Goal: Information Seeking & Learning: Learn about a topic

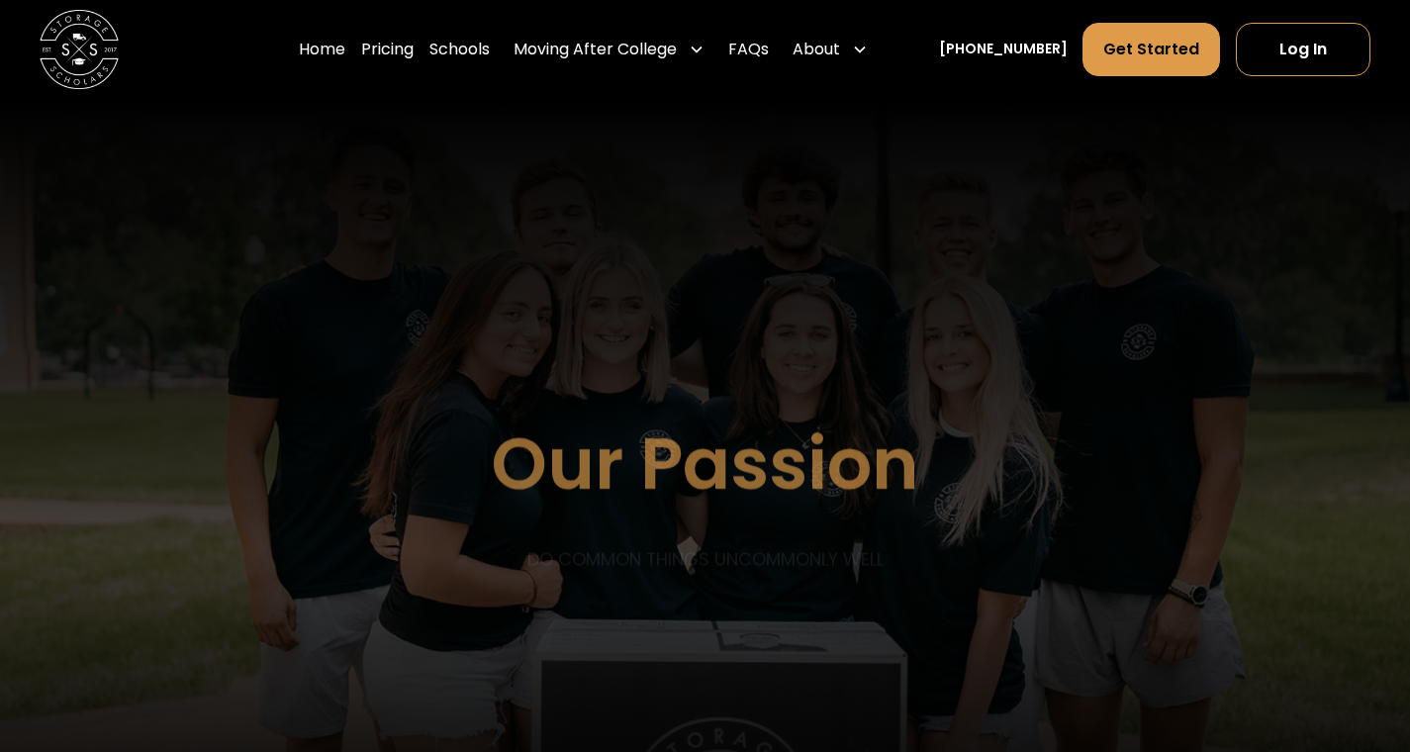
click at [481, 55] on link "Schools" at bounding box center [460, 49] width 60 height 55
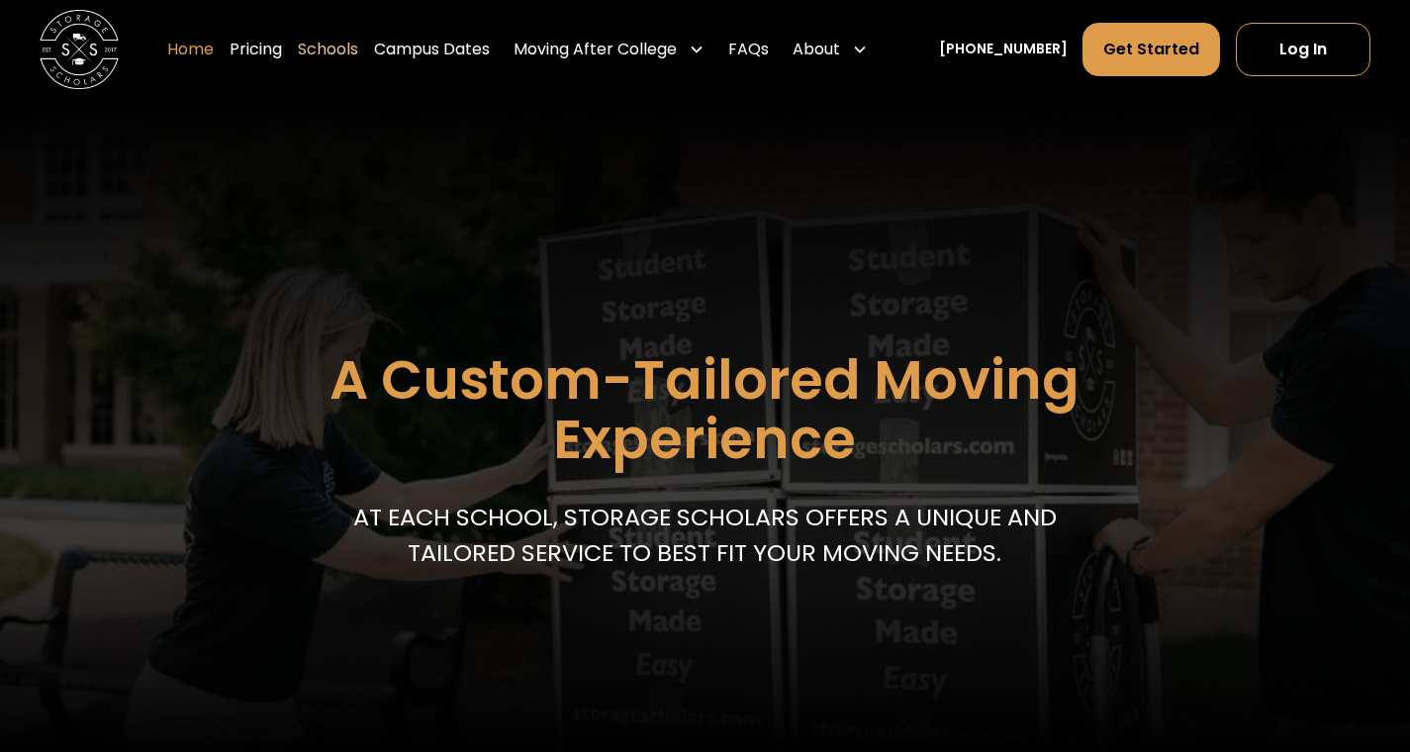
click at [214, 50] on link "Home" at bounding box center [190, 49] width 47 height 55
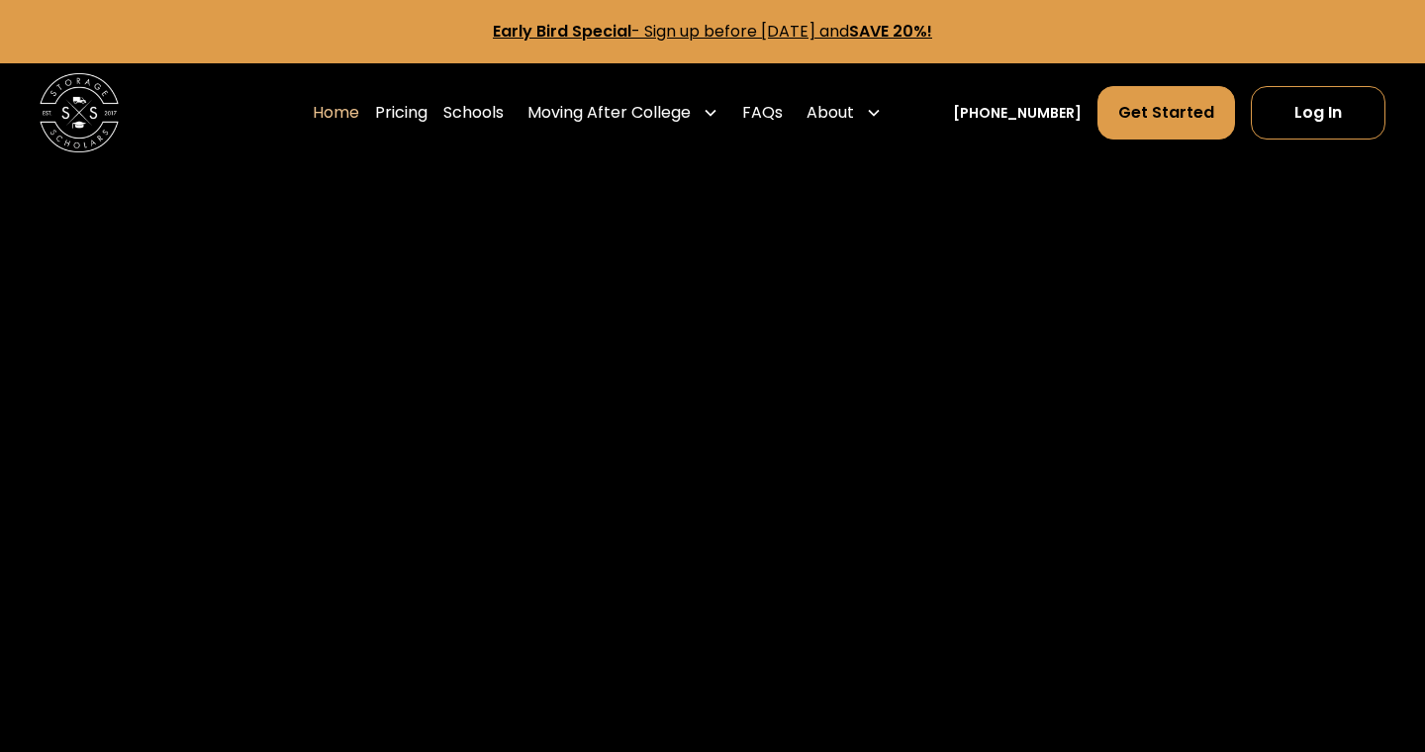
click at [854, 113] on div "About" at bounding box center [831, 113] width 48 height 24
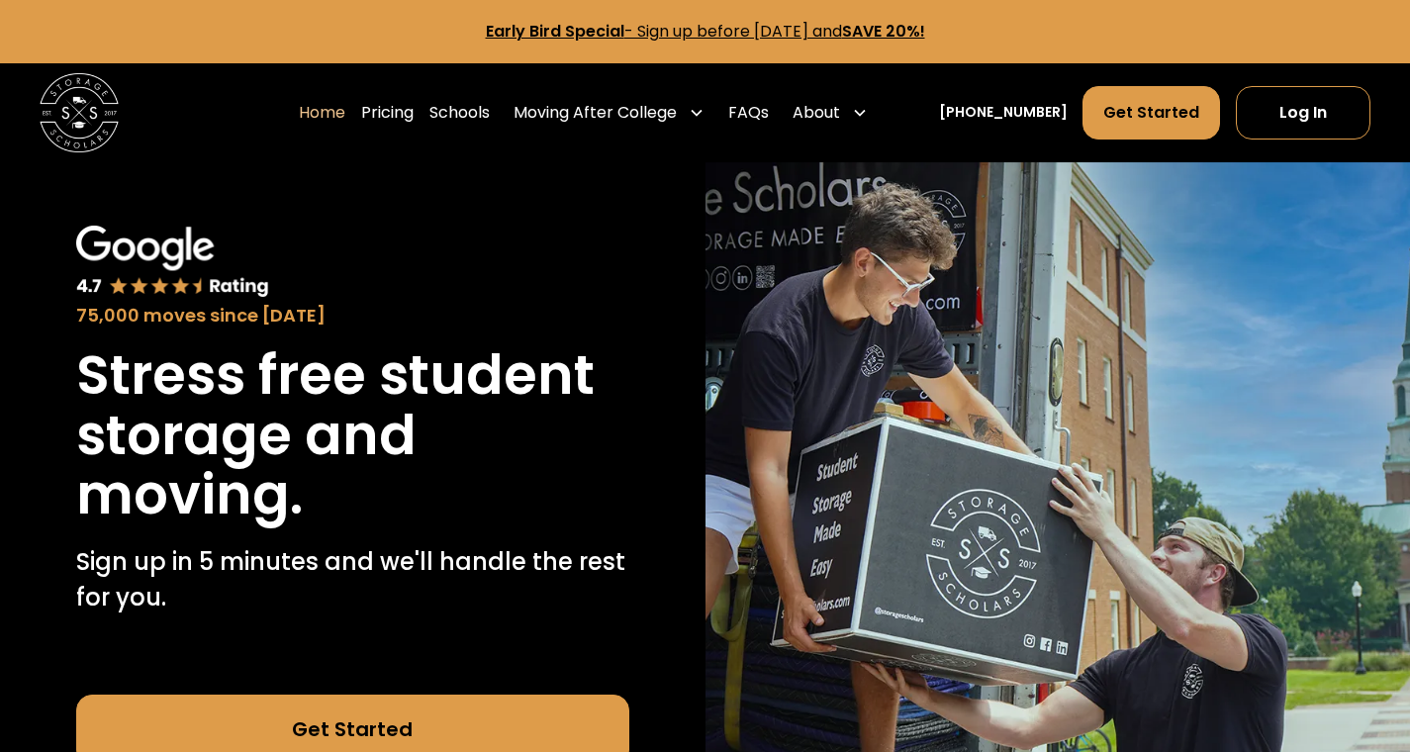
click at [840, 111] on div "About" at bounding box center [817, 113] width 48 height 24
click at [829, 119] on div "About" at bounding box center [817, 113] width 48 height 24
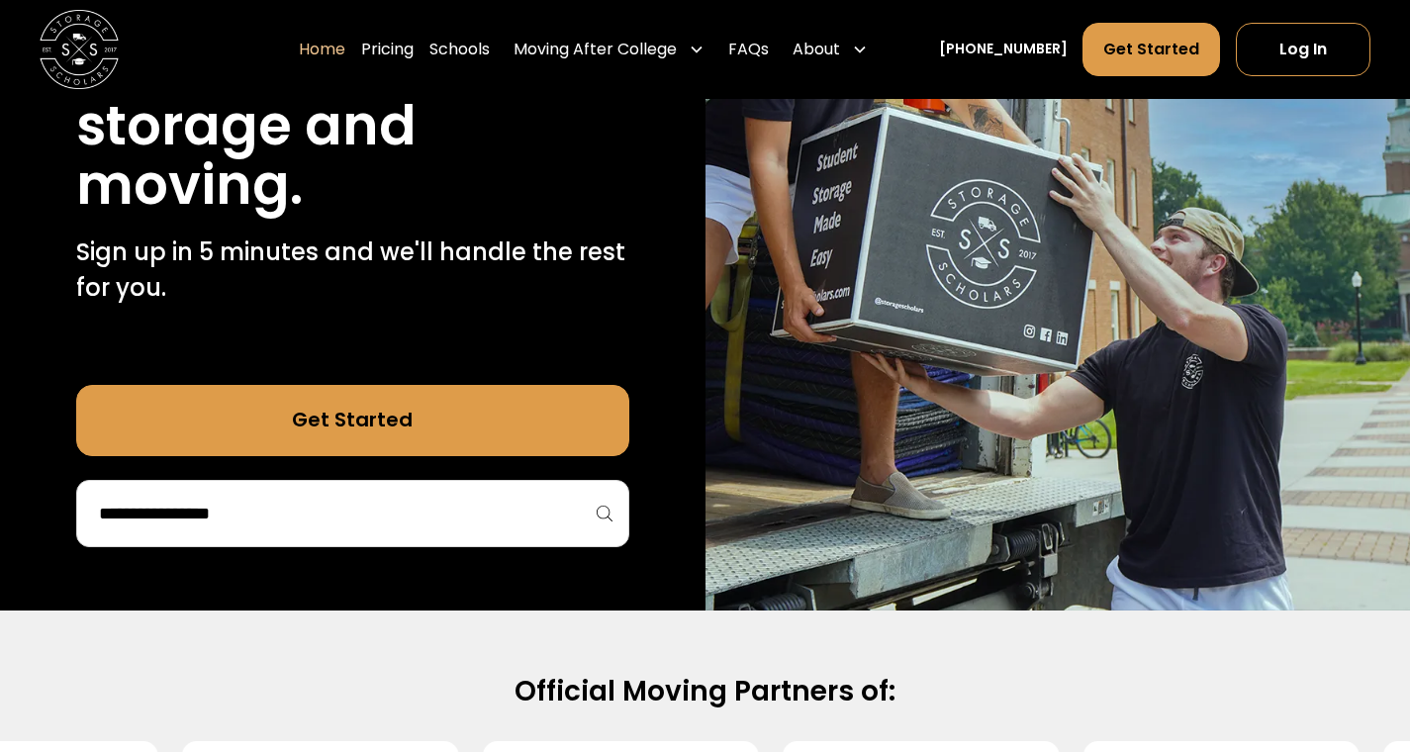
scroll to position [25, 0]
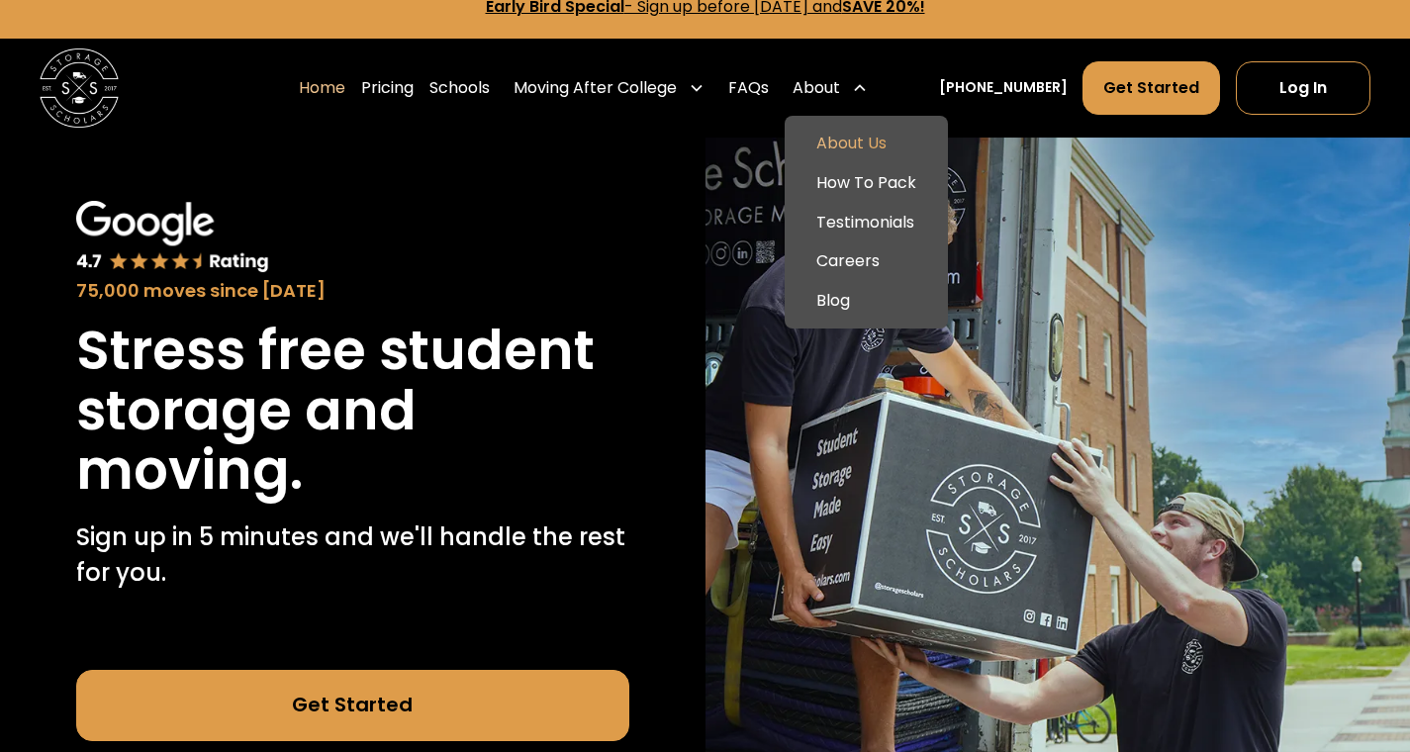
click at [878, 154] on link "About Us" at bounding box center [866, 144] width 147 height 40
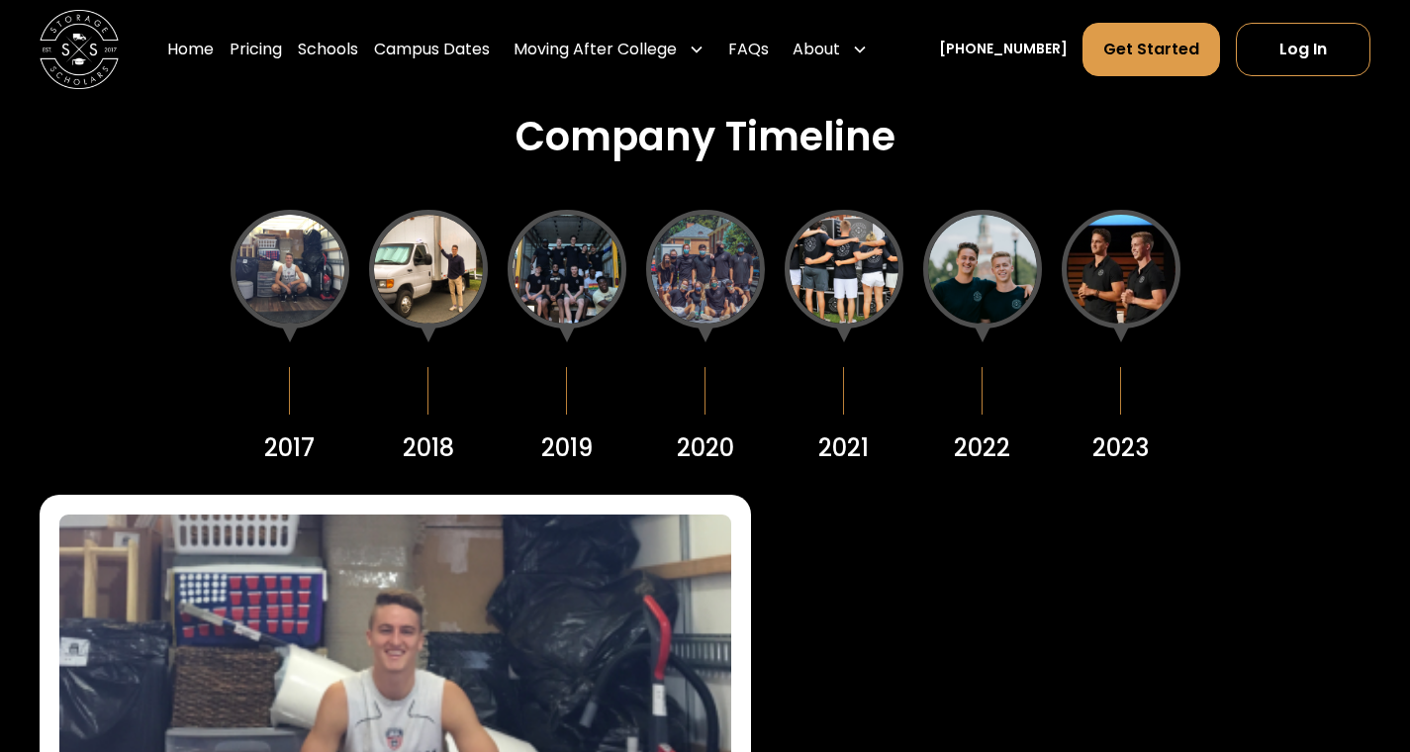
scroll to position [2497, 0]
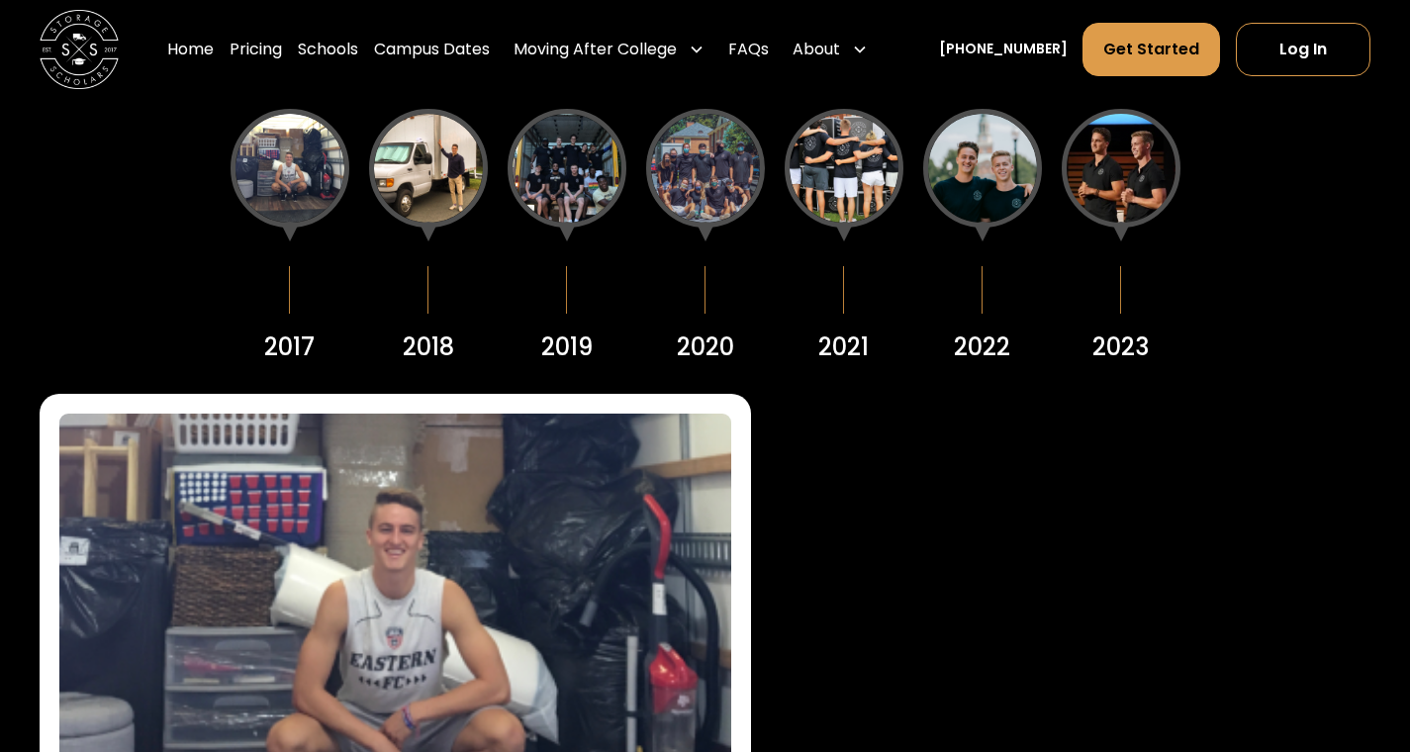
click at [826, 170] on div at bounding box center [844, 168] width 119 height 119
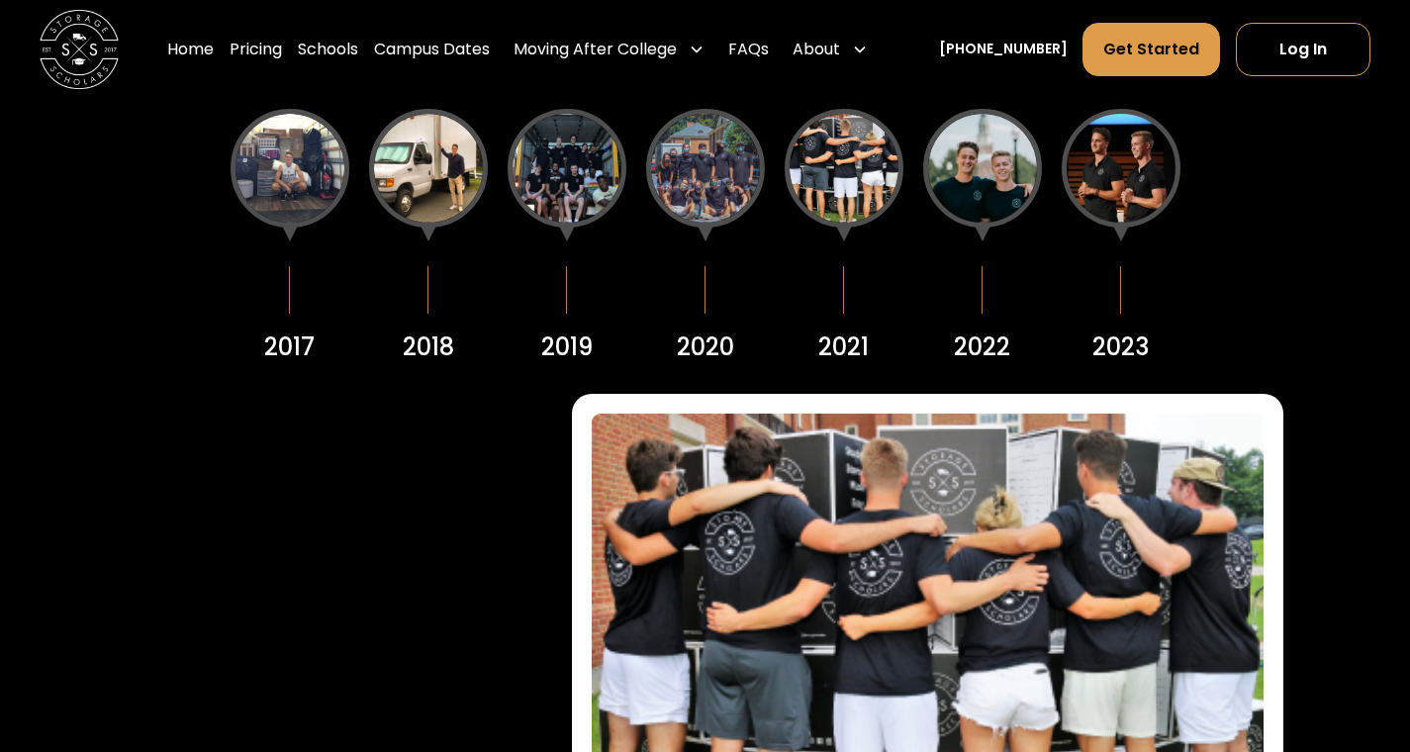
click at [306, 193] on div at bounding box center [290, 168] width 119 height 119
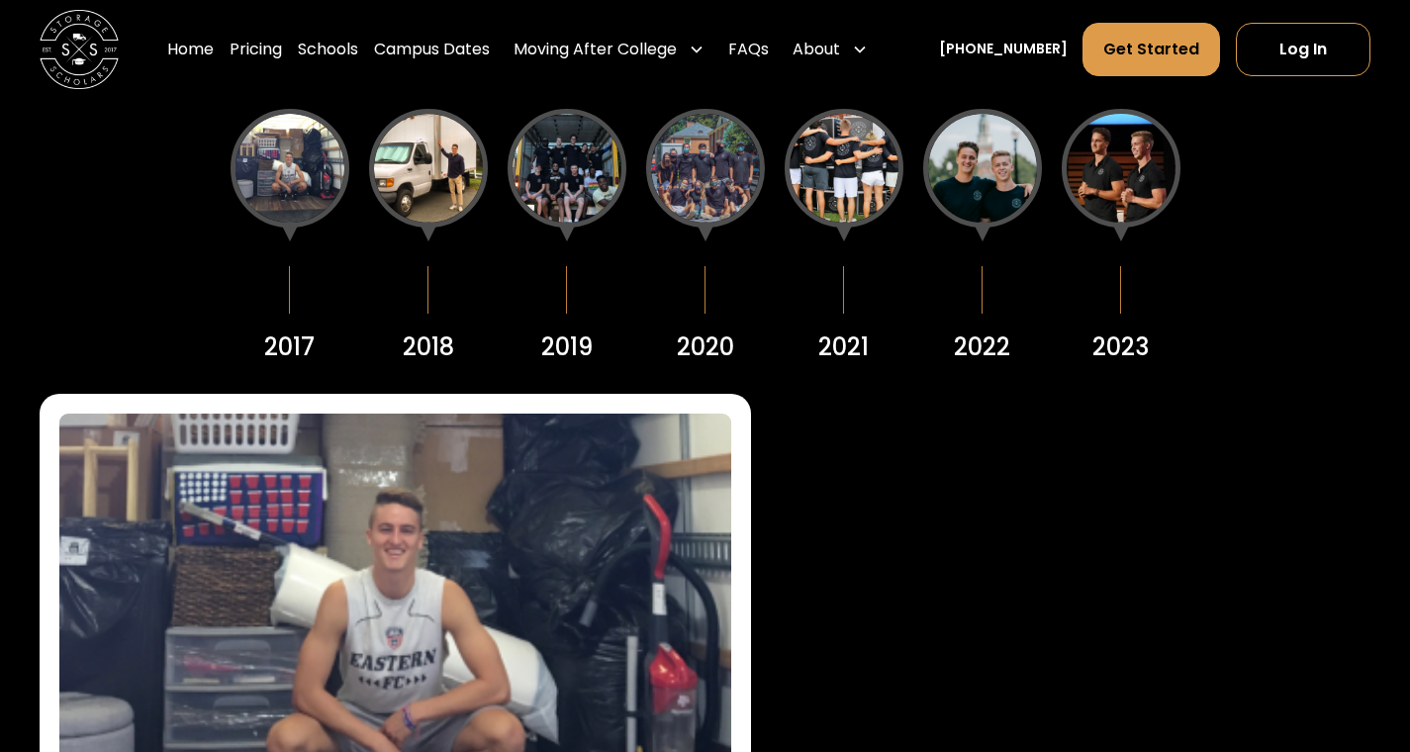
click at [433, 190] on div at bounding box center [428, 168] width 119 height 119
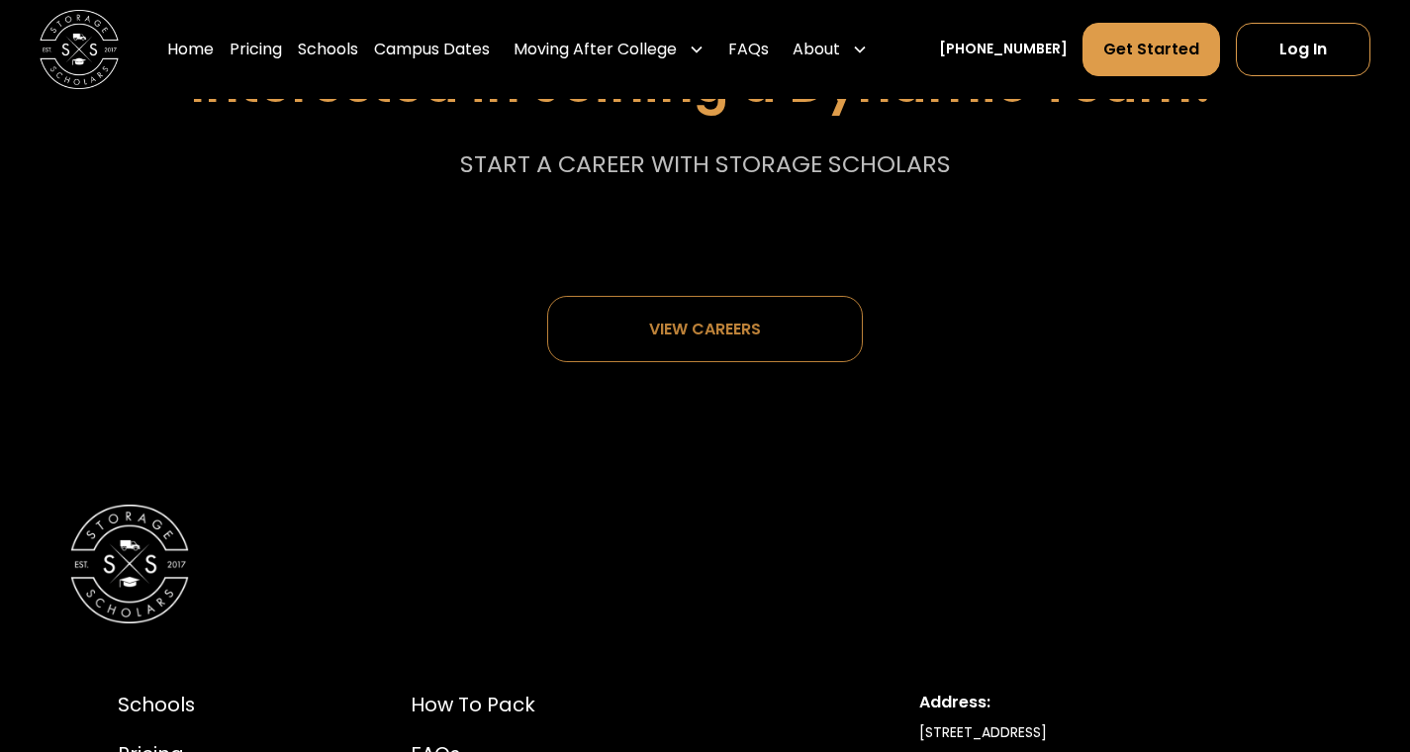
scroll to position [9909, 0]
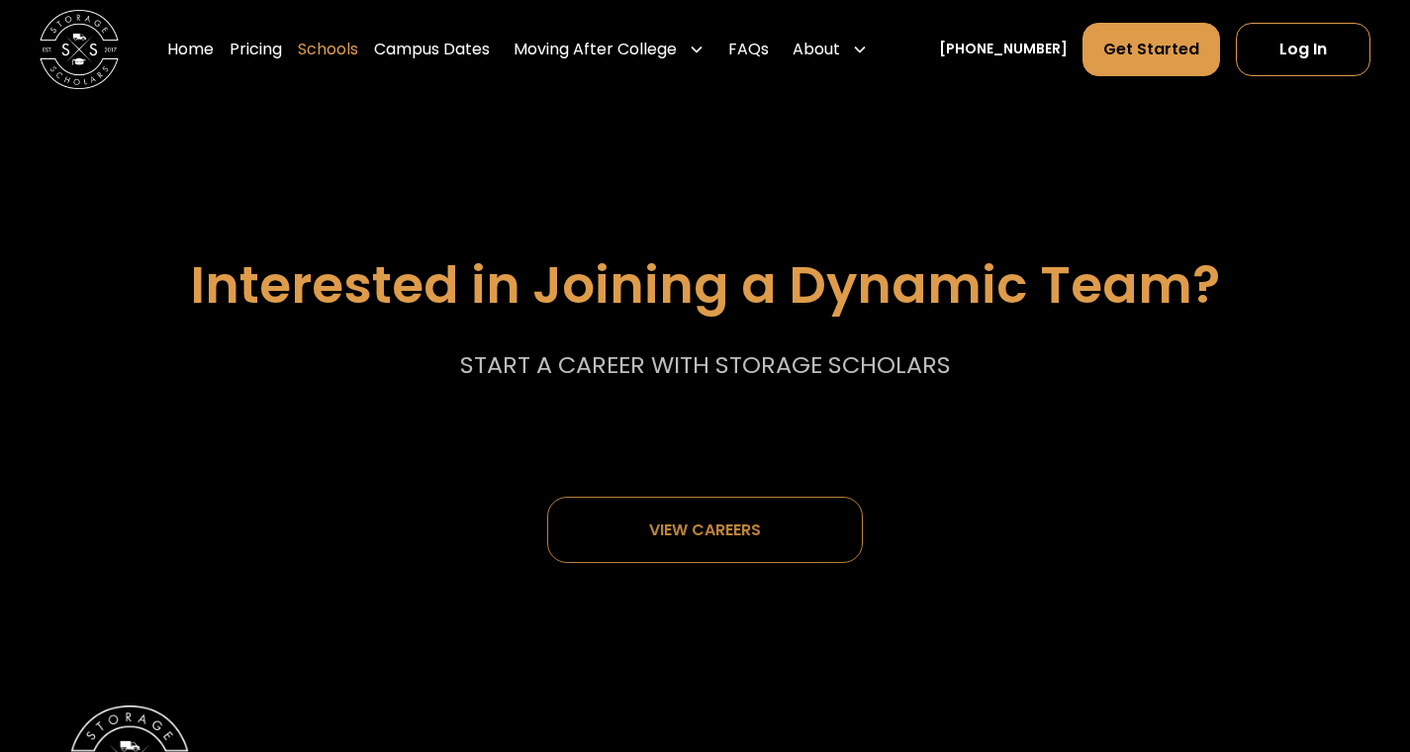
click at [358, 48] on link "Schools" at bounding box center [328, 49] width 60 height 55
click at [309, 50] on div "Home Pricing Schools Campus Dates Moving After College Commercial Moving Post G…" at bounding box center [521, 49] width 709 height 55
click at [282, 50] on link "Pricing" at bounding box center [256, 49] width 52 height 55
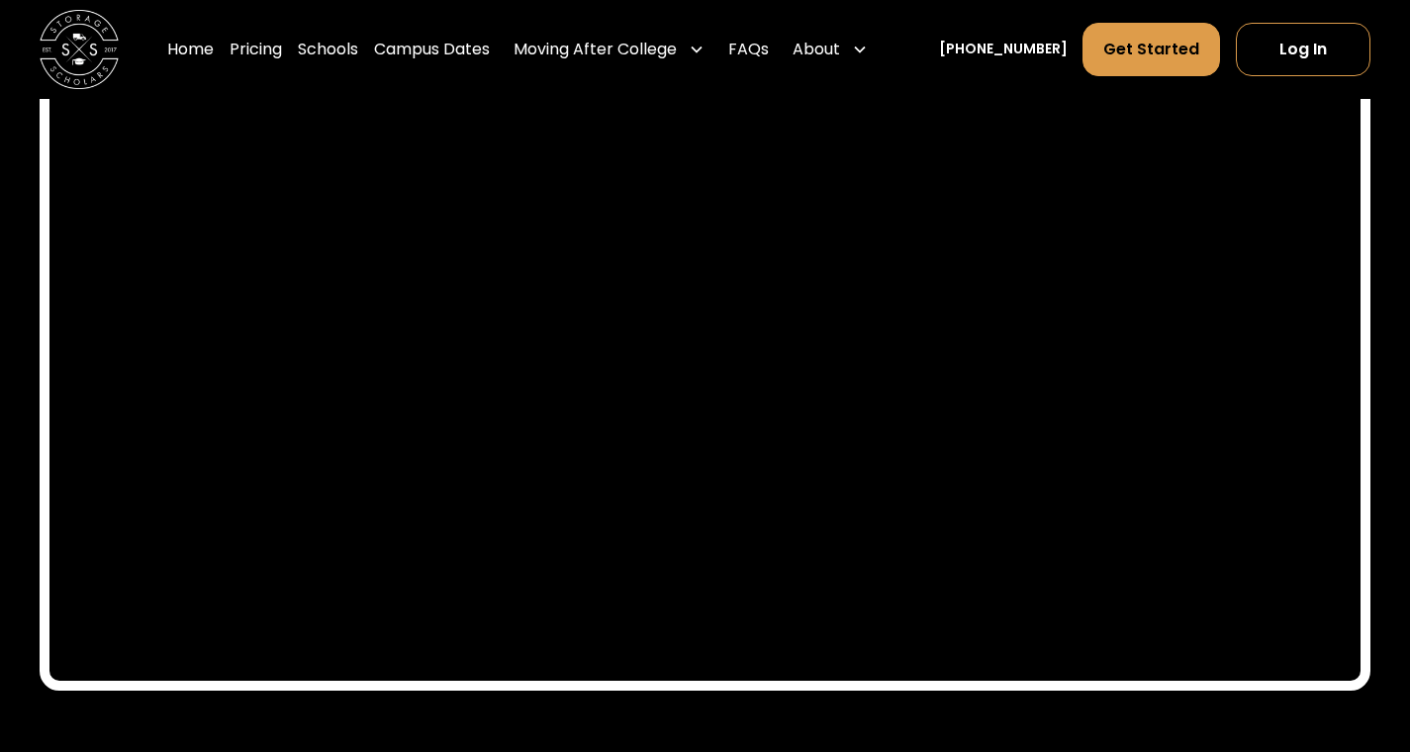
scroll to position [9179, 0]
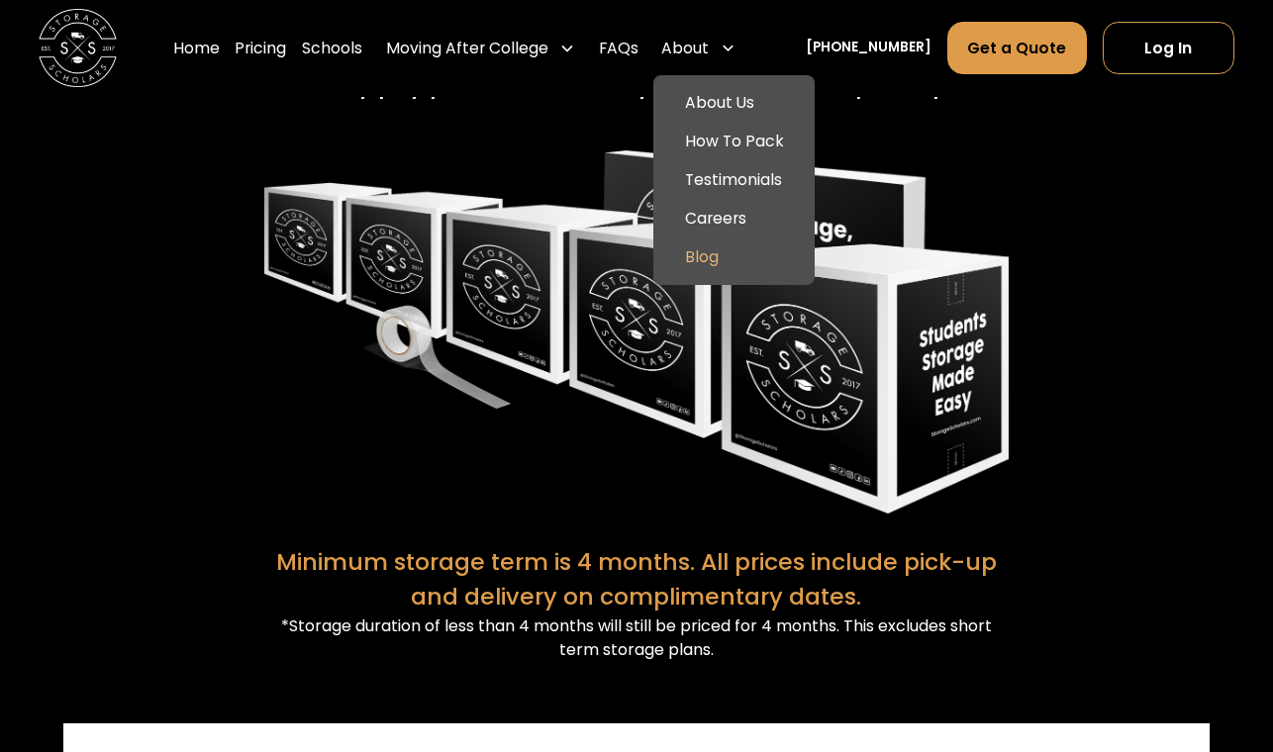
scroll to position [3692, 0]
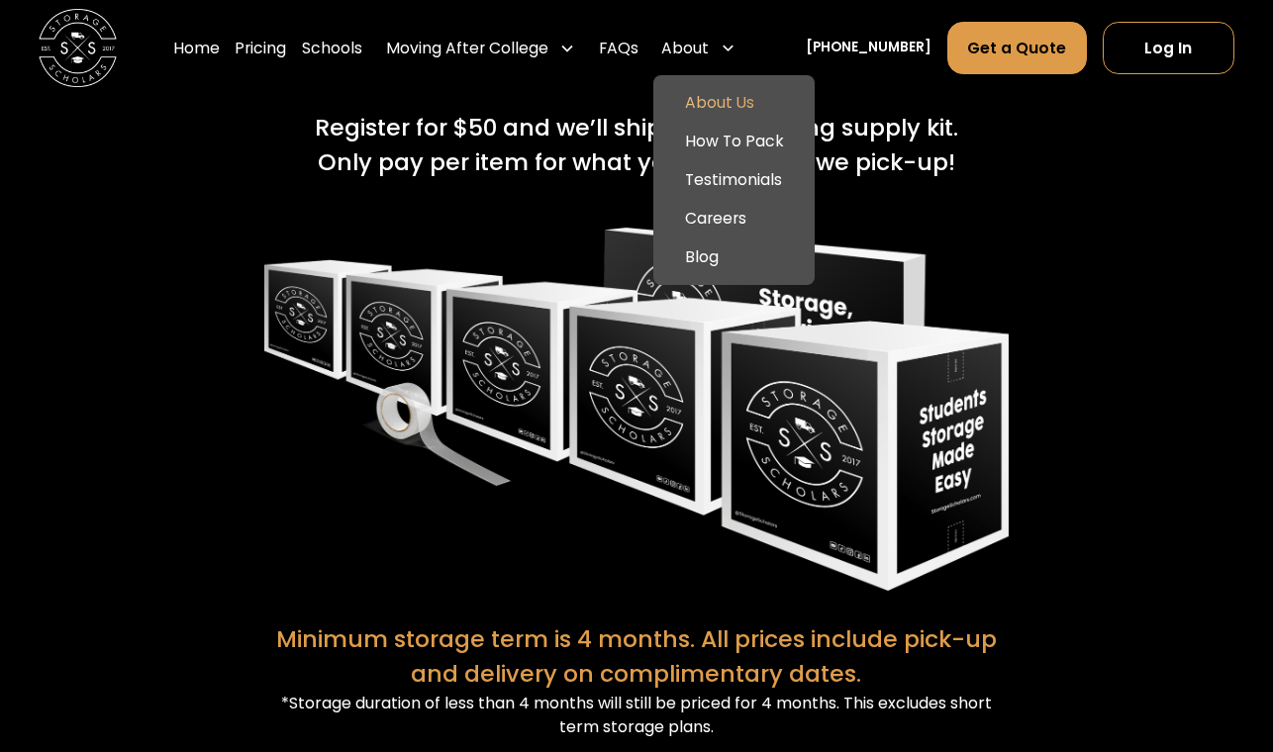
click at [747, 102] on link "About Us" at bounding box center [733, 102] width 145 height 39
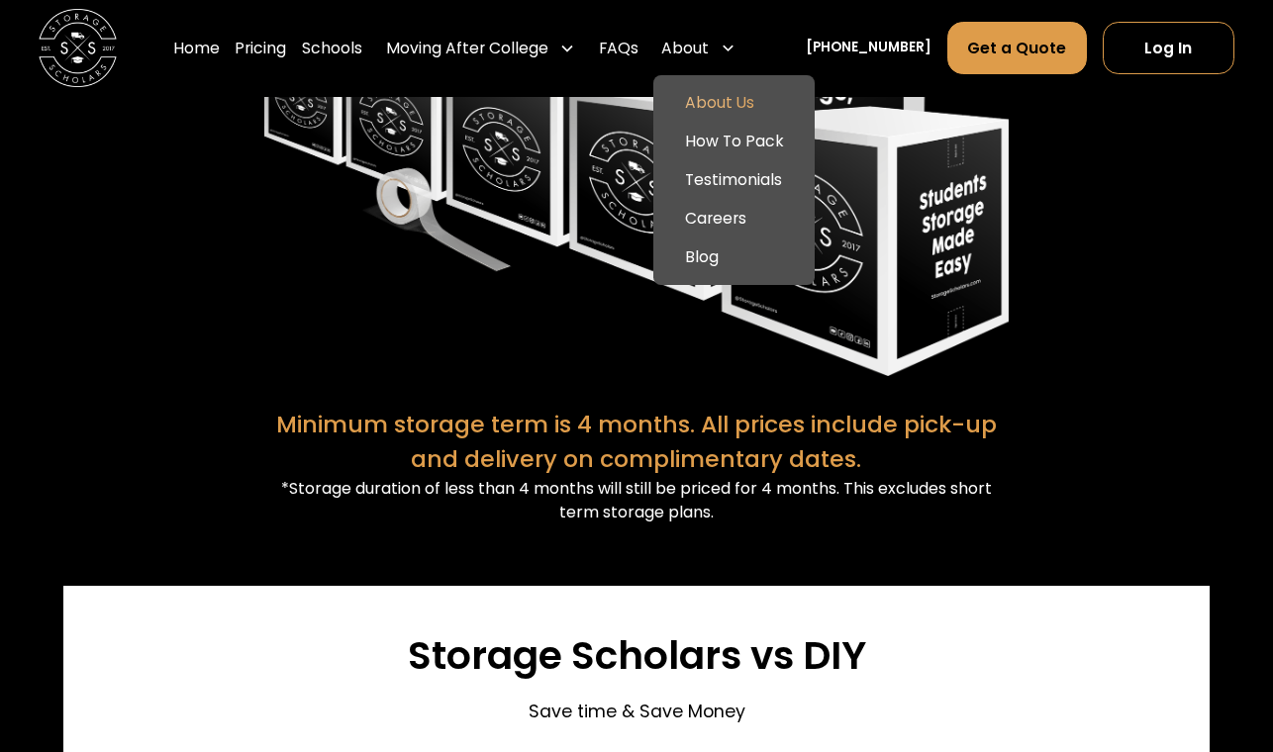
scroll to position [4452, 0]
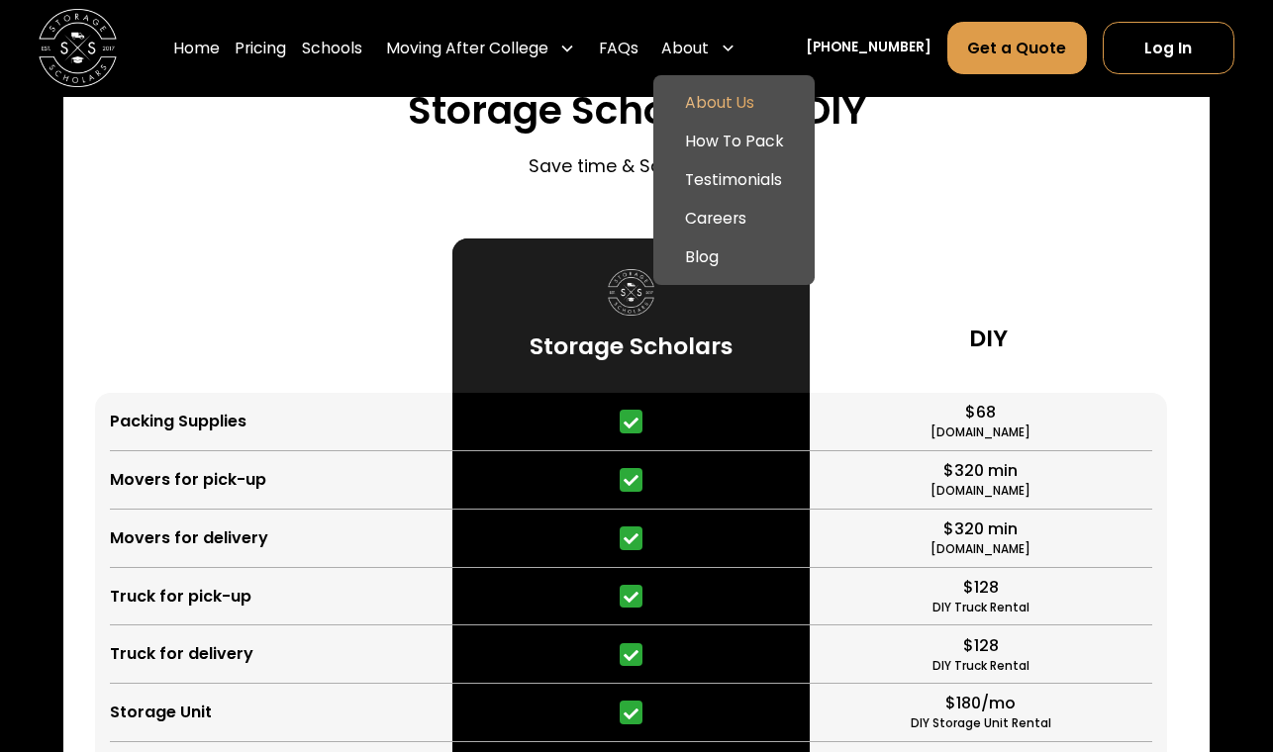
click at [735, 100] on link "About Us" at bounding box center [733, 102] width 145 height 39
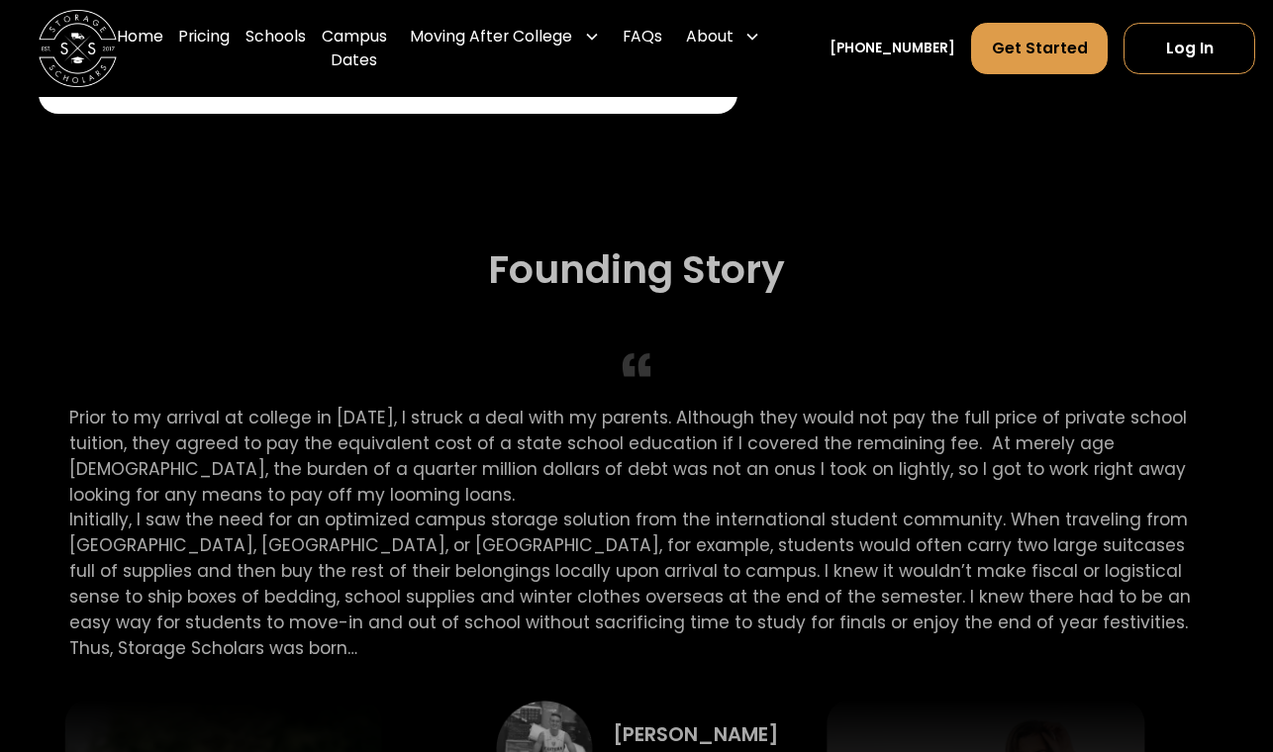
scroll to position [3446, 0]
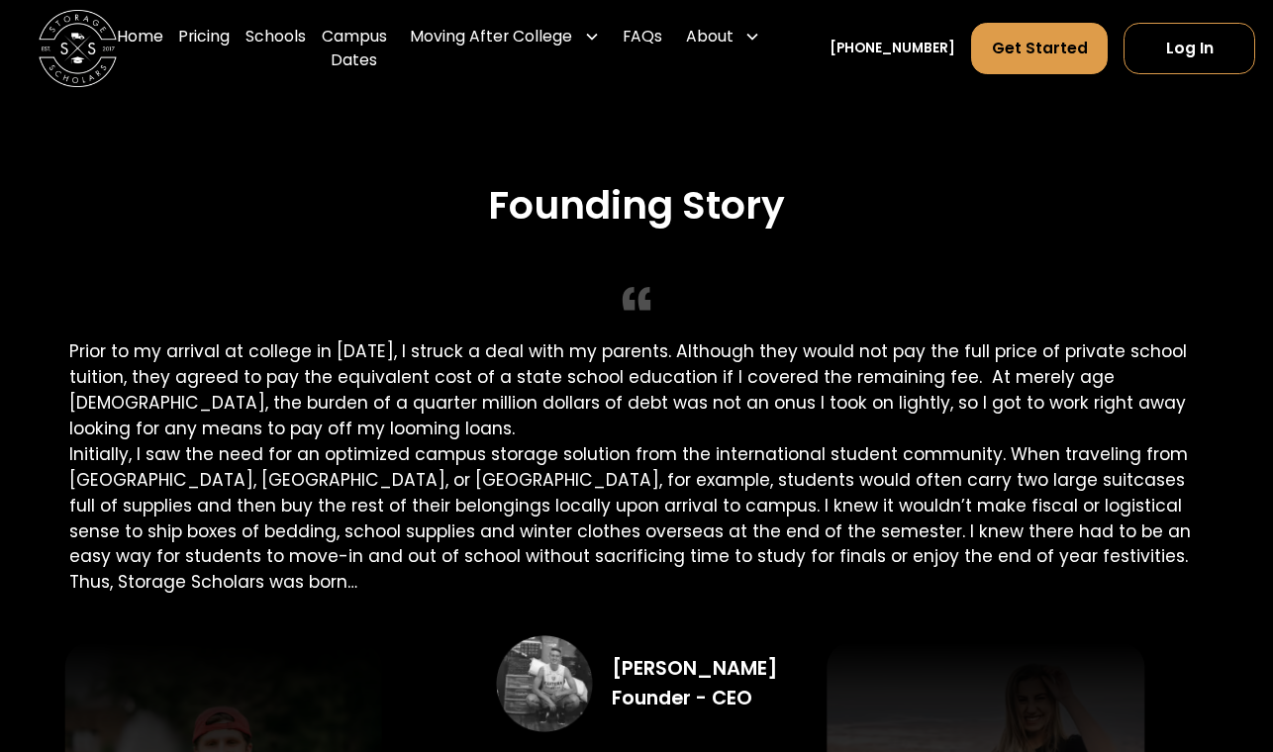
click at [819, 282] on div "Founding Story Prior to my arrival at college in [DATE], I struck a deal with m…" at bounding box center [636, 498] width 1135 height 632
